Goal: Submit feedback/report problem

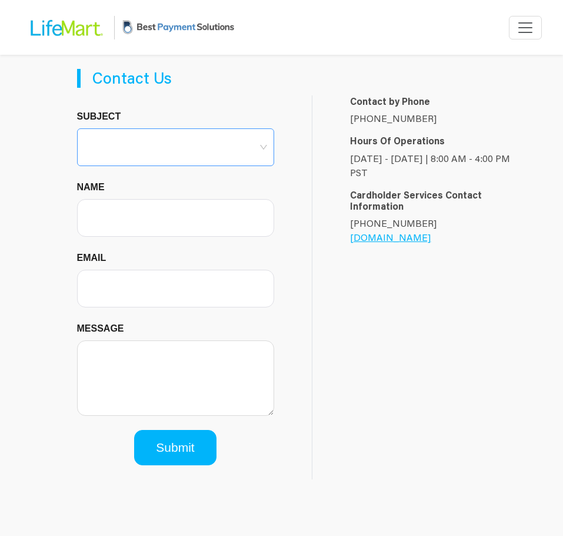
click at [154, 158] on span at bounding box center [175, 147] width 183 height 36
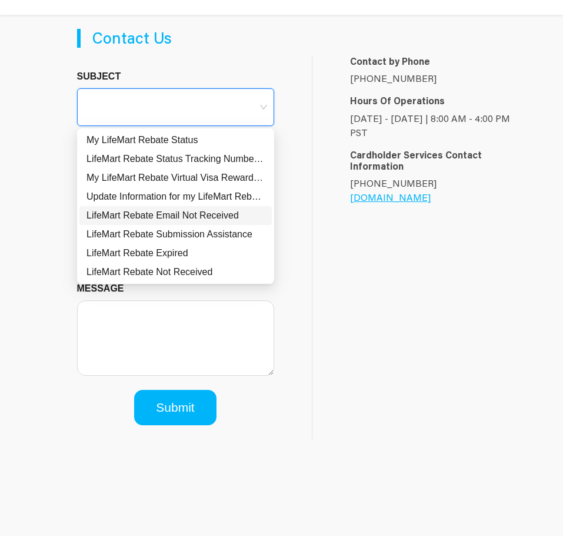
scroll to position [59, 0]
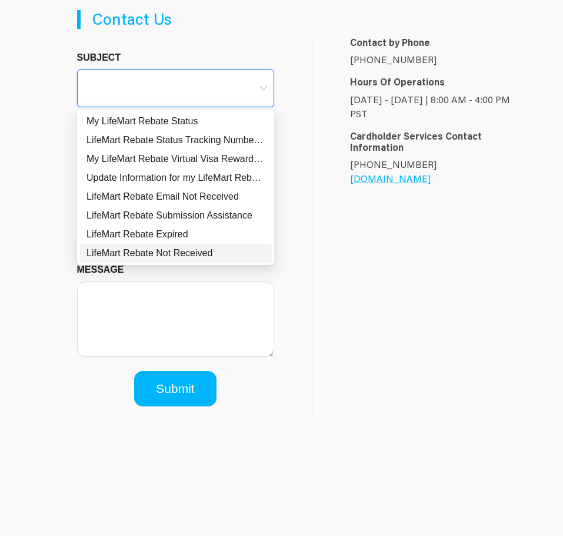
click at [205, 258] on div "LifeMart Rebate Not Received" at bounding box center [176, 253] width 178 height 14
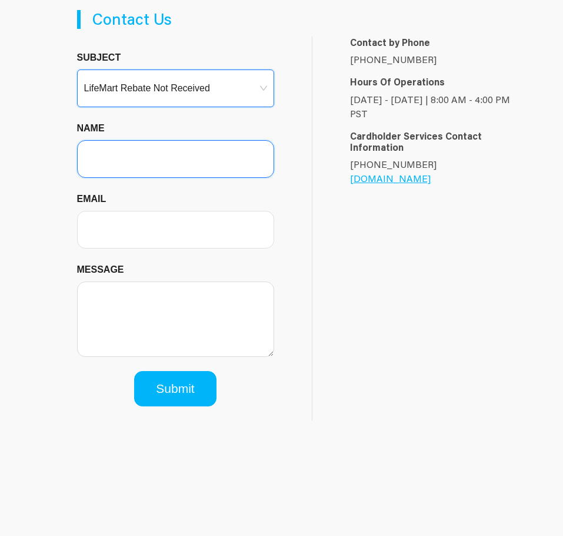
click at [151, 161] on input "Name" at bounding box center [175, 159] width 197 height 38
type input "[PERSON_NAME]"
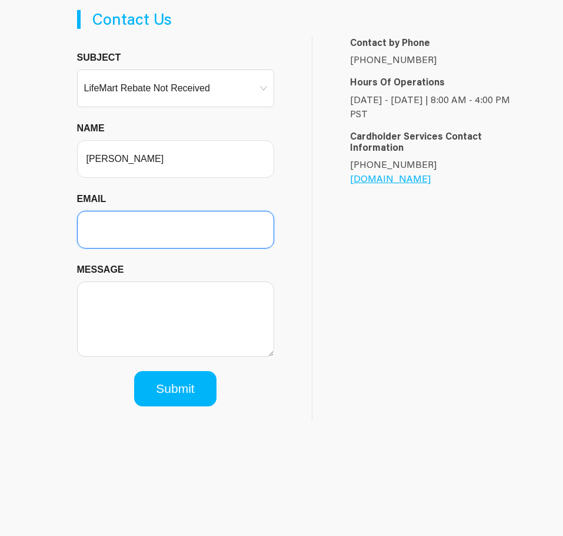
click at [145, 213] on input "Email" at bounding box center [175, 230] width 197 height 38
type input "[EMAIL_ADDRESS][DOMAIN_NAME]"
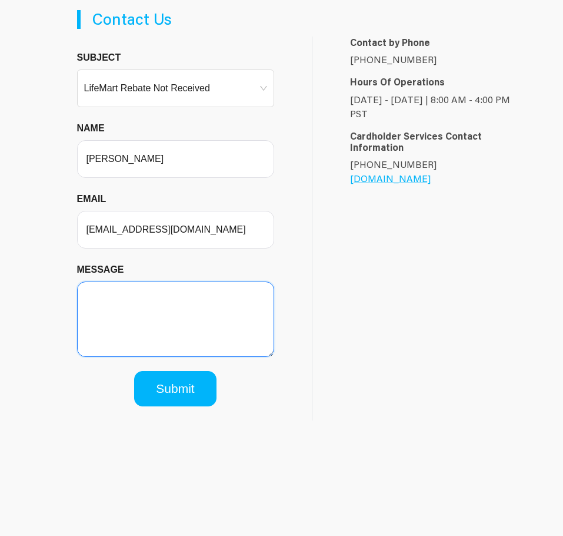
drag, startPoint x: 173, startPoint y: 249, endPoint x: 168, endPoint y: 327, distance: 77.9
click at [169, 327] on textarea "Message" at bounding box center [175, 318] width 197 height 75
type textarea "m"
drag, startPoint x: 194, startPoint y: 299, endPoint x: 178, endPoint y: 298, distance: 15.3
click at [178, 298] on textarea "My rebate got denied dor" at bounding box center [175, 318] width 197 height 75
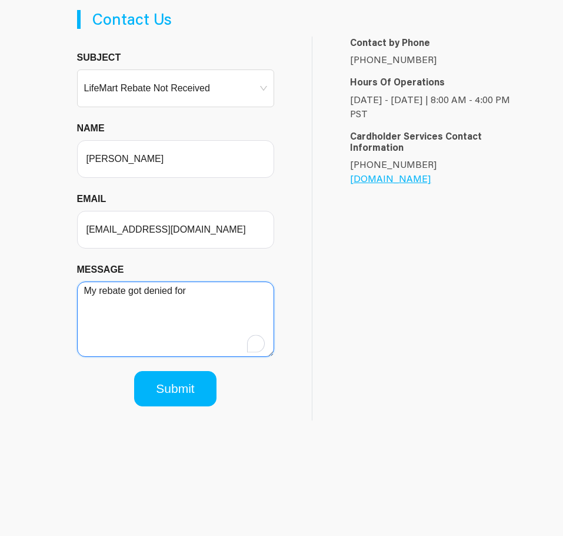
paste textarea "Declined Reason: Invalid Order ID"
click at [188, 291] on textarea "My rebate got denied for Declined Reason: Invalid Order ID" at bounding box center [175, 318] width 197 height 75
click at [221, 306] on textarea "My rebate got denied for Declined Reason: Invalid Order ID" at bounding box center [175, 318] width 197 height 75
click at [225, 306] on textarea "My rebate got denied for Declined Reason: Invalid Order ID" at bounding box center [175, 318] width 197 height 75
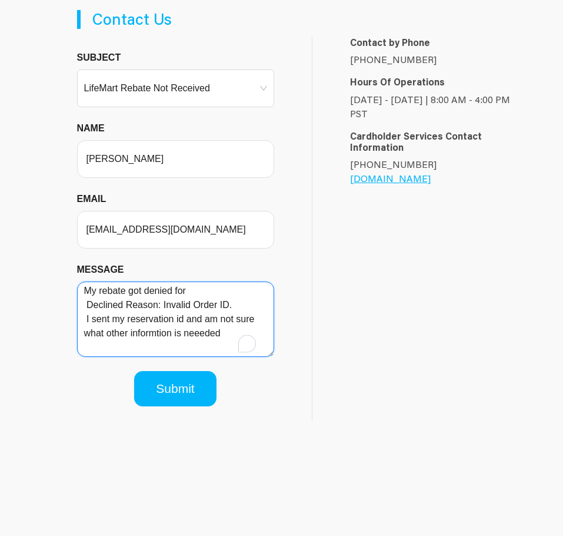
click at [200, 334] on textarea "My rebate got denied for Declined Reason: Invalid Order ID. I sent my reservati…" at bounding box center [175, 318] width 197 height 75
click at [229, 335] on textarea "My rebate got denied for Declined Reason: Invalid Order ID. I sent my reservati…" at bounding box center [175, 318] width 197 height 75
type textarea "My rebate got denied for Declined Reason: Invalid Order ID. I sent my reservati…"
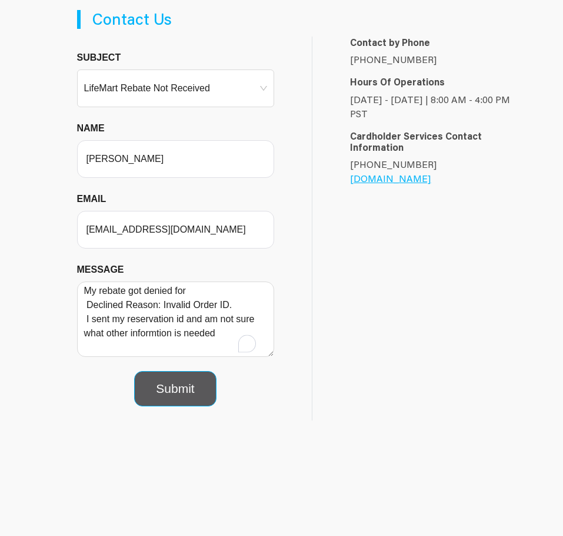
click at [182, 387] on button "Submit" at bounding box center [175, 388] width 82 height 35
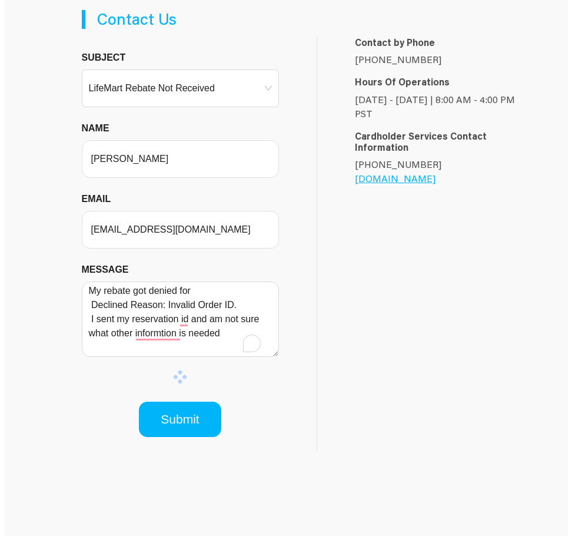
scroll to position [0, 0]
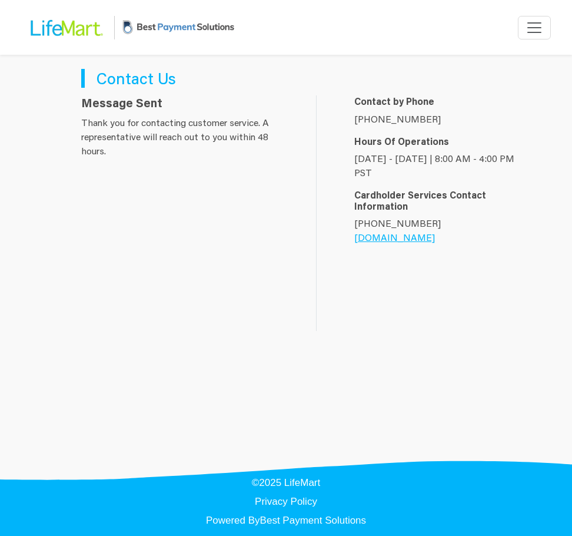
click at [566, 275] on main "Contact Us Message Sent Thank you for contacting customer service. A representa…" at bounding box center [286, 230] width 572 height 350
